Goal: Transaction & Acquisition: Subscribe to service/newsletter

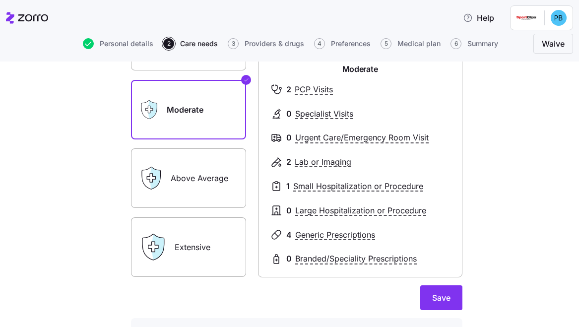
scroll to position [120, 0]
click at [214, 169] on label "Above Average" at bounding box center [188, 179] width 115 height 60
click at [0, 0] on input "Above Average" at bounding box center [0, 0] width 0 height 0
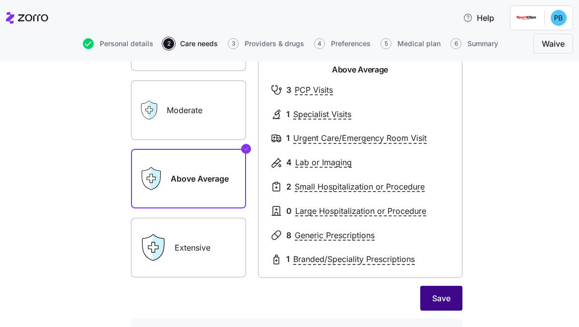
click at [438, 295] on span "Save" at bounding box center [441, 298] width 18 height 12
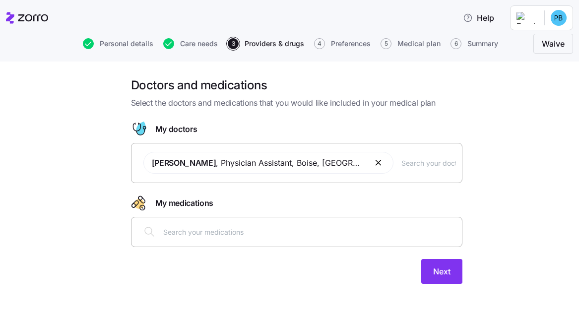
click at [412, 167] on input "text" at bounding box center [428, 162] width 55 height 11
click at [454, 282] on button "Next" at bounding box center [441, 271] width 41 height 25
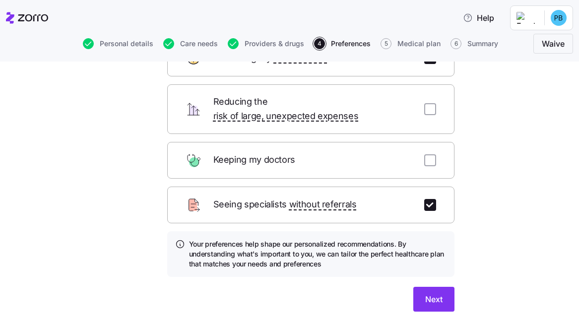
scroll to position [85, 0]
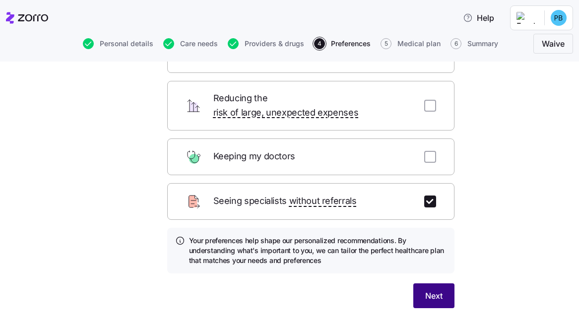
click at [447, 293] on button "Next" at bounding box center [433, 295] width 41 height 25
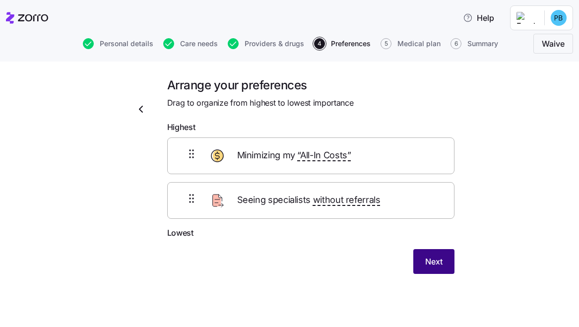
scroll to position [0, 0]
click at [434, 268] on button "Next" at bounding box center [433, 261] width 41 height 25
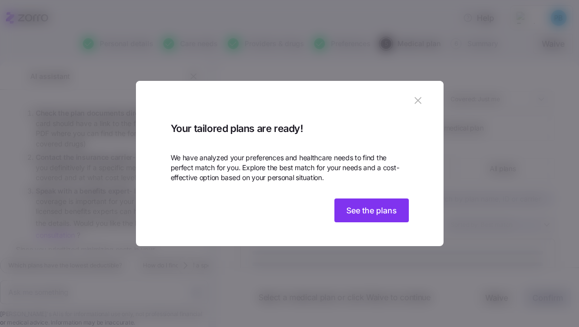
scroll to position [355, 0]
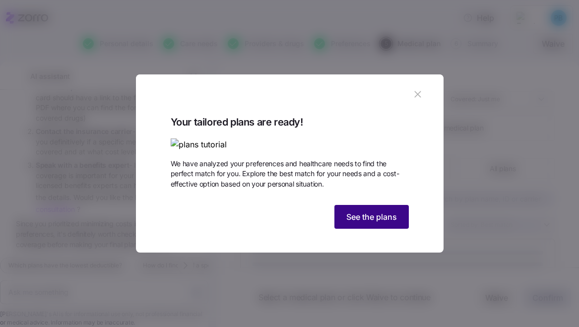
click at [381, 223] on span "See the plans" at bounding box center [371, 217] width 51 height 12
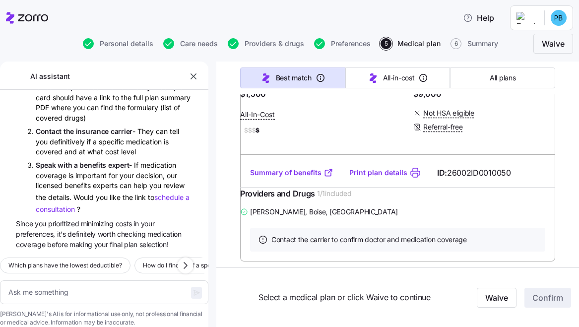
scroll to position [1294, 0]
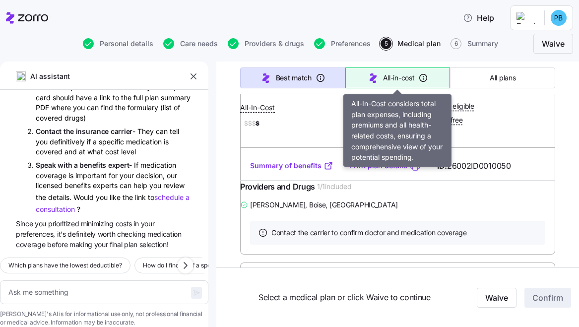
click at [389, 76] on span "All-in-cost" at bounding box center [399, 78] width 32 height 10
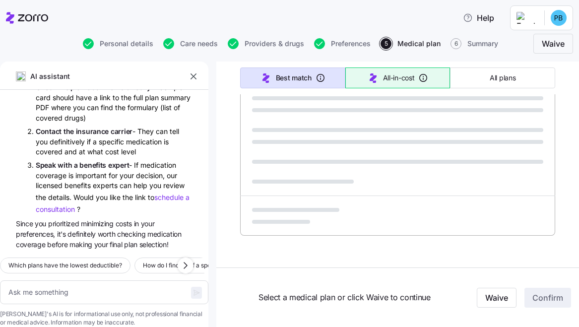
scroll to position [661, 0]
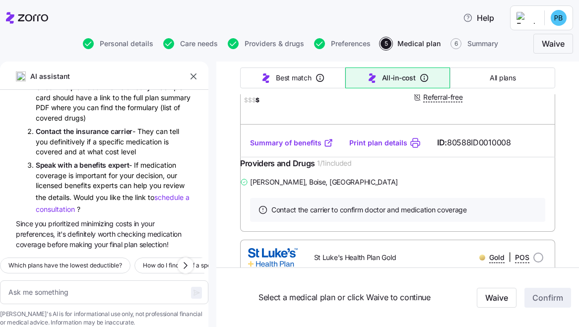
type textarea "x"
type input "Sorted by: All-in-cost"
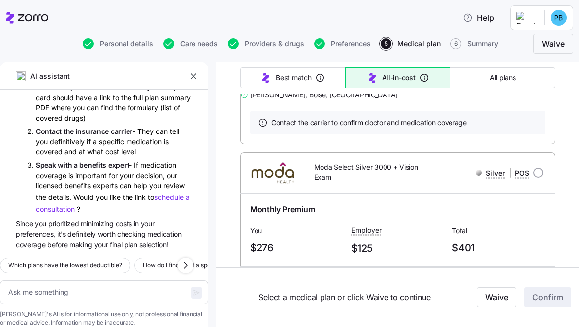
scroll to position [3038, 0]
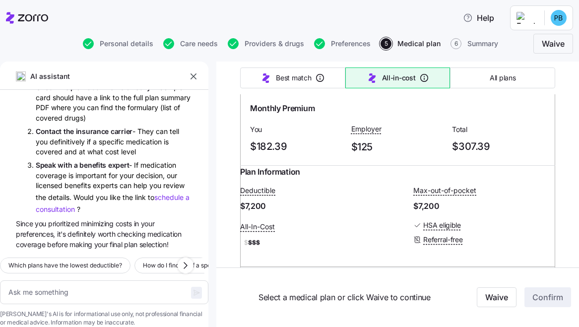
type textarea "x"
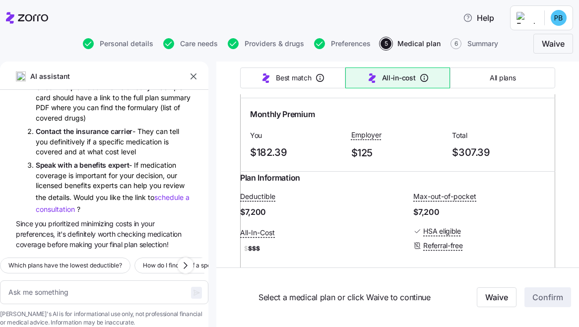
scroll to position [4448, 0]
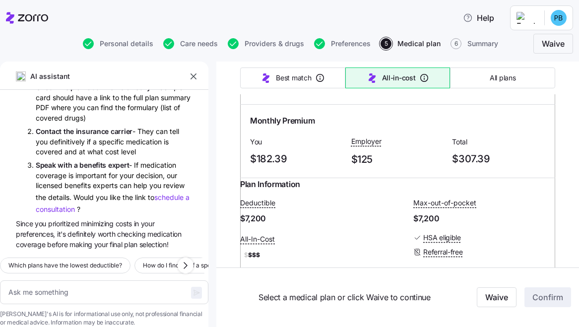
radio input "true"
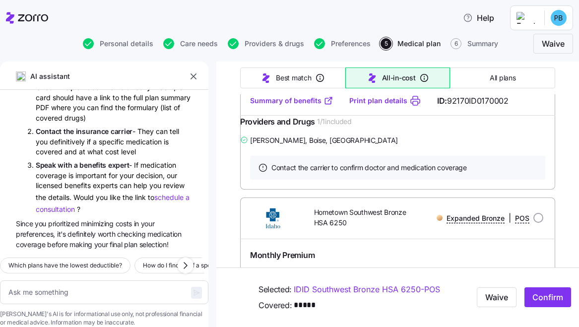
scroll to position [4643, 0]
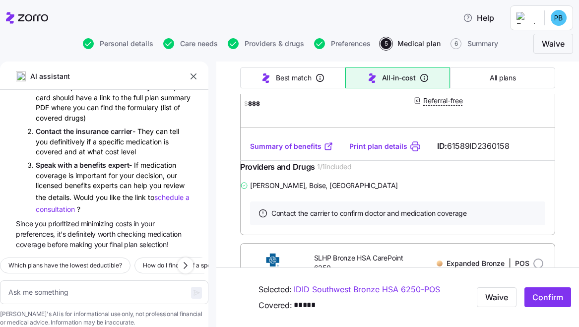
scroll to position [4933, 0]
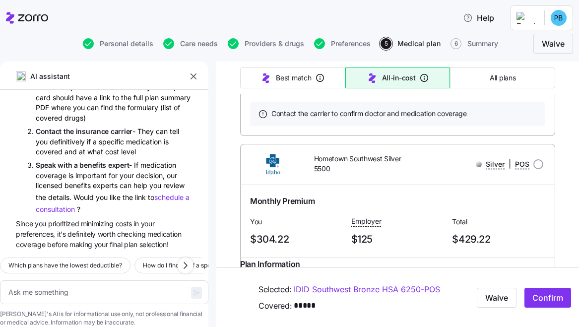
scroll to position [16668, 0]
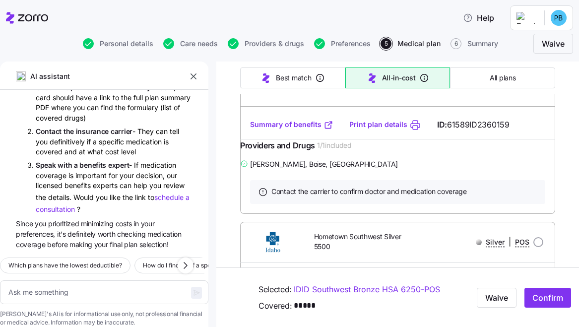
scroll to position [16518, 0]
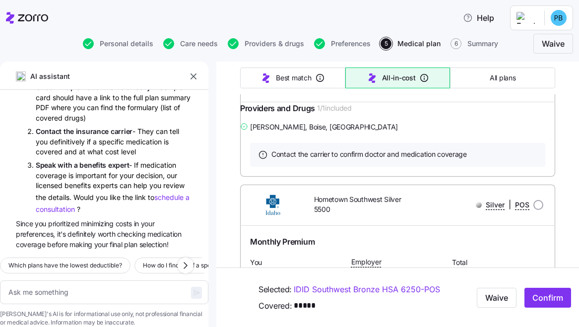
type textarea "x"
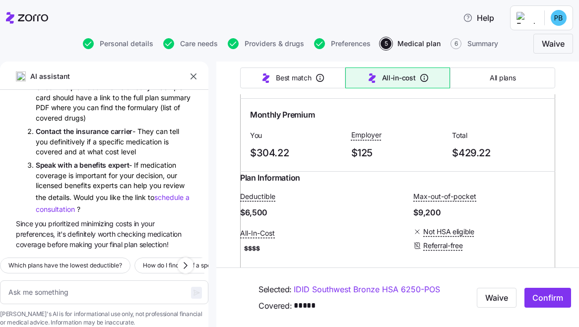
radio input "true"
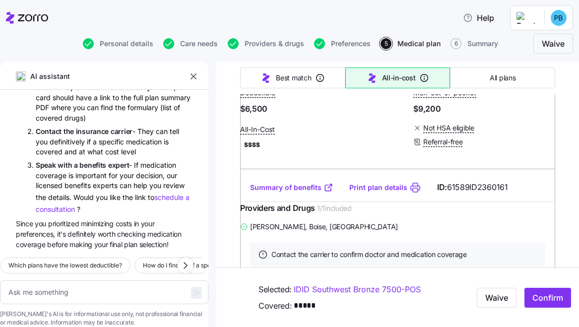
scroll to position [16655, 0]
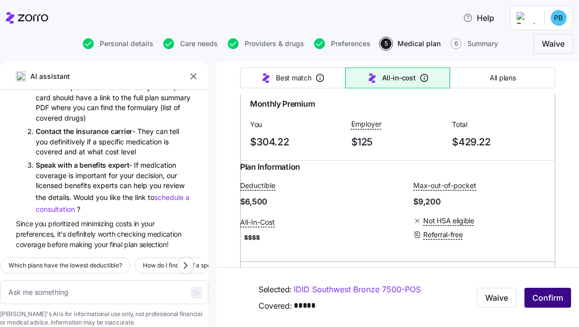
click at [557, 300] on span "Confirm" at bounding box center [547, 298] width 31 height 12
type textarea "x"
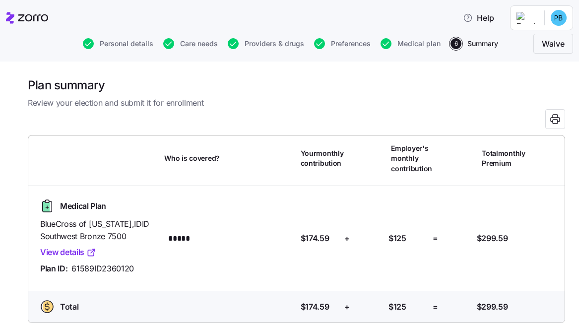
scroll to position [69, 0]
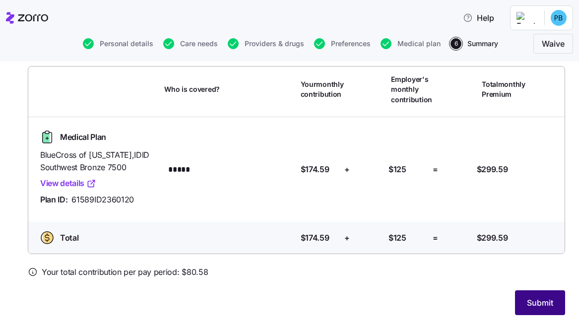
click at [549, 309] on button "Submit" at bounding box center [540, 302] width 50 height 25
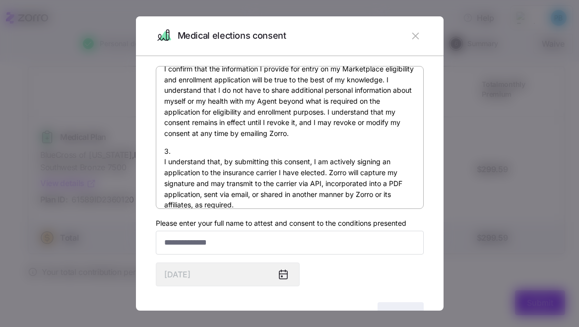
scroll to position [703, 0]
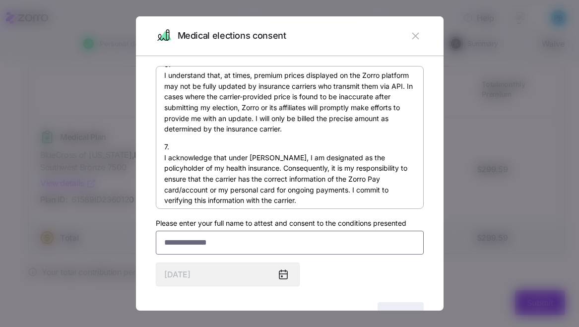
click at [254, 245] on input "Please enter your full name to attest and consent to the conditions presented" at bounding box center [290, 243] width 268 height 24
type input "**********"
click at [381, 281] on div "By submitting this form, I am signing my health insurance application and provi…" at bounding box center [290, 197] width 268 height 263
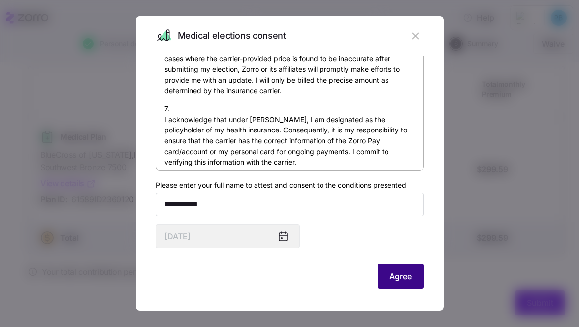
click at [400, 275] on span "Agree" at bounding box center [400, 276] width 22 height 12
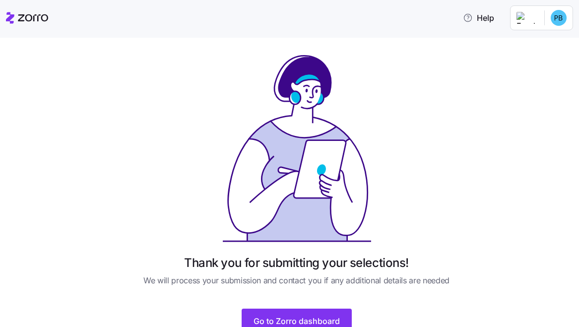
scroll to position [42, 0]
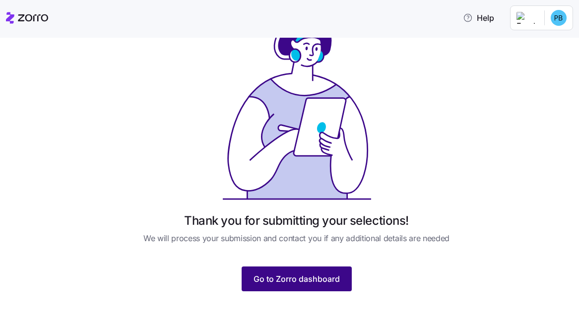
click at [291, 290] on button "Go to Zorro dashboard" at bounding box center [297, 278] width 110 height 25
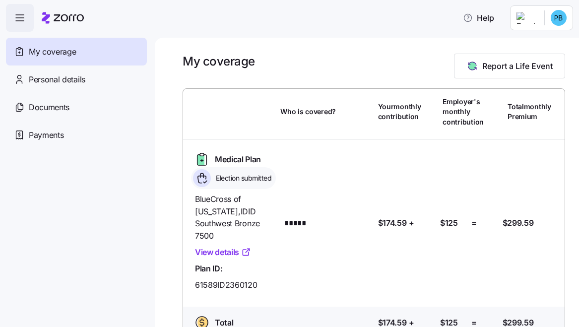
scroll to position [11, 0]
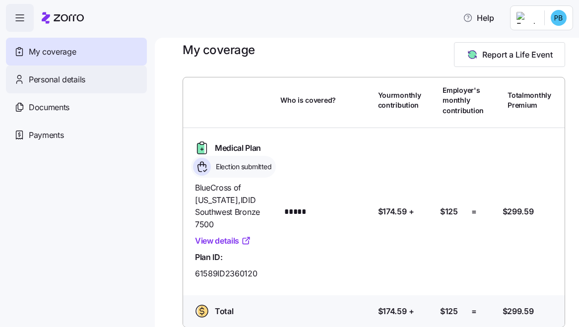
click at [67, 83] on span "Personal details" at bounding box center [57, 79] width 57 height 12
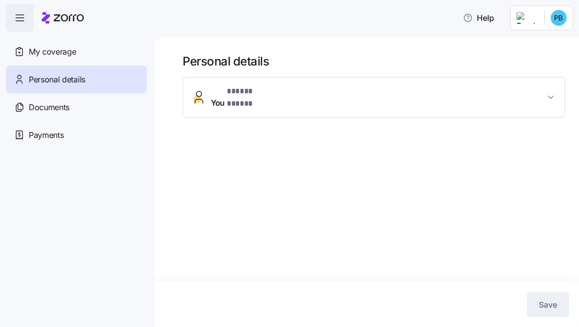
click at [333, 103] on button "You * ***** ***** *" at bounding box center [374, 97] width 382 height 40
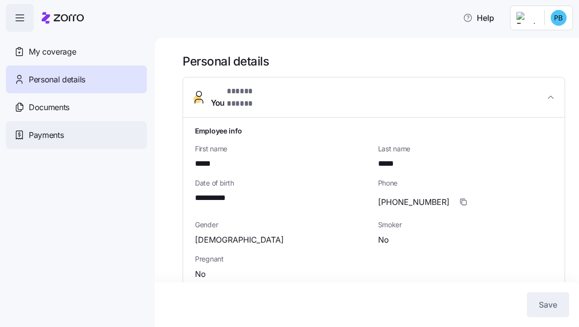
click at [115, 143] on div "Payments" at bounding box center [76, 135] width 141 height 28
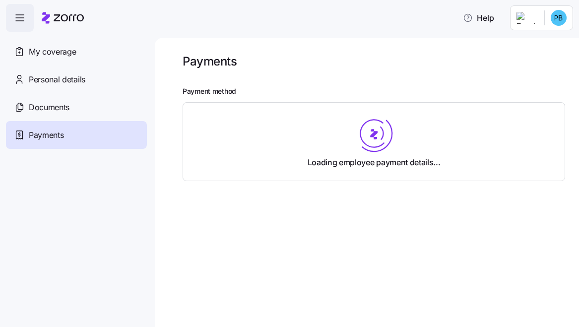
click at [16, 24] on span "button" at bounding box center [19, 17] width 27 height 27
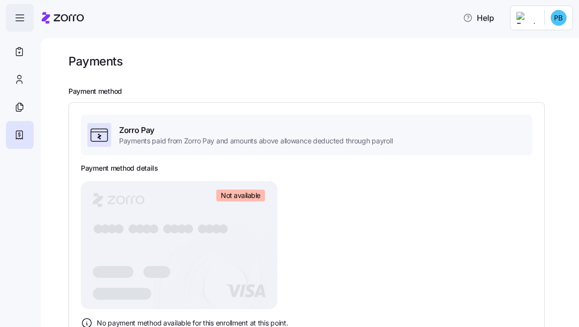
click at [16, 24] on span "button" at bounding box center [19, 17] width 27 height 27
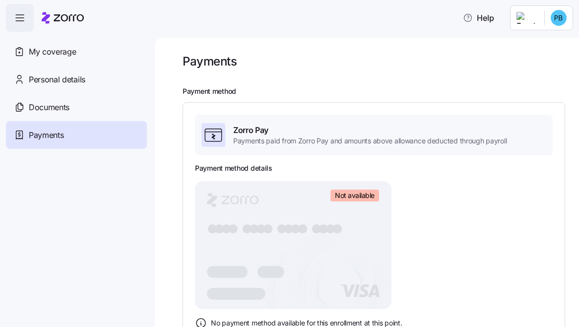
click at [555, 25] on html "Help My coverage Personal details Documents Partners hub Payments Payments Paym…" at bounding box center [289, 160] width 579 height 321
click at [540, 60] on div "Log out" at bounding box center [532, 60] width 39 height 11
